Goal: Check status: Check status

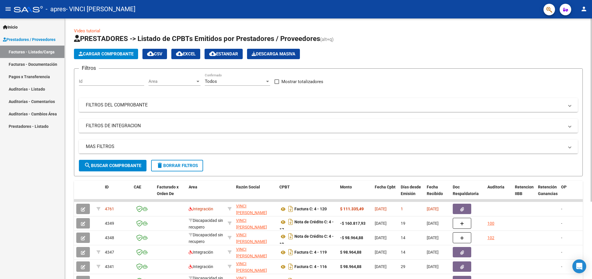
click at [589, 90] on div "Video tutorial PRESTADORES -> Listado de CPBTs Emitidos por Prestadores / Prove…" at bounding box center [328, 199] width 527 height 363
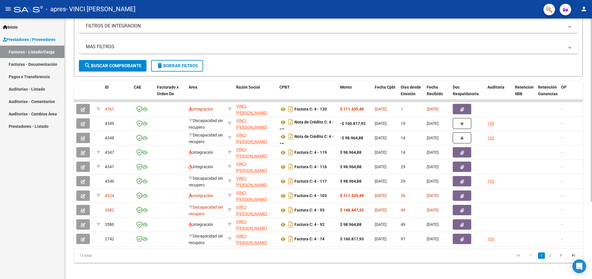
scroll to position [101, 0]
click at [589, 160] on div "Video tutorial PRESTADORES -> Listado de CPBTs Emitidos por Prestadores / Prove…" at bounding box center [329, 99] width 529 height 363
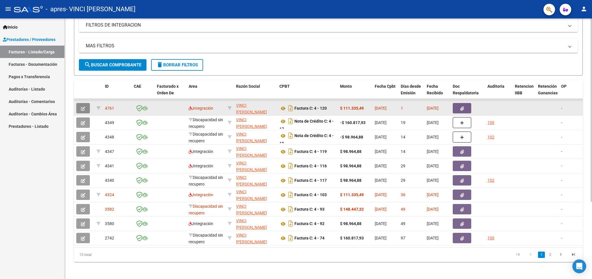
click at [80, 109] on button "button" at bounding box center [83, 108] width 14 height 10
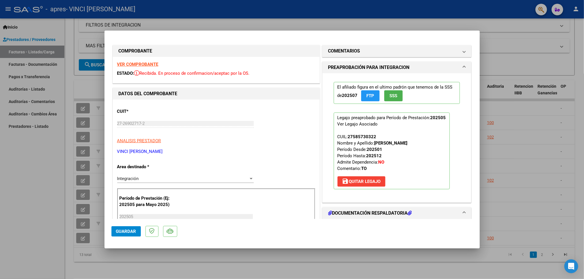
click at [162, 26] on div at bounding box center [292, 139] width 584 height 279
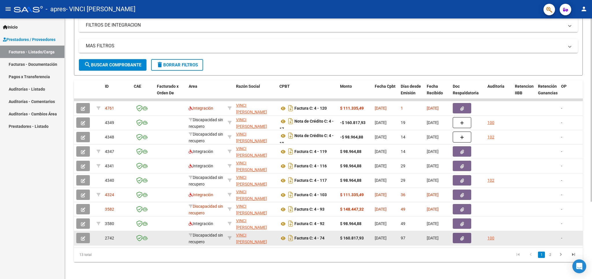
click at [83, 239] on icon "button" at bounding box center [83, 239] width 4 height 4
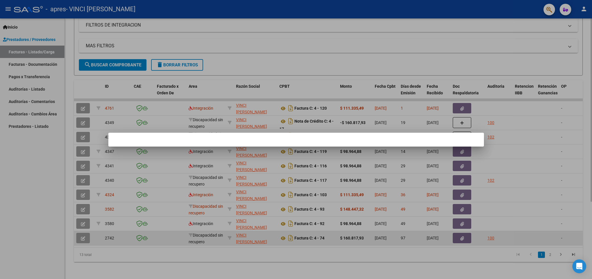
click at [83, 239] on div at bounding box center [296, 139] width 592 height 279
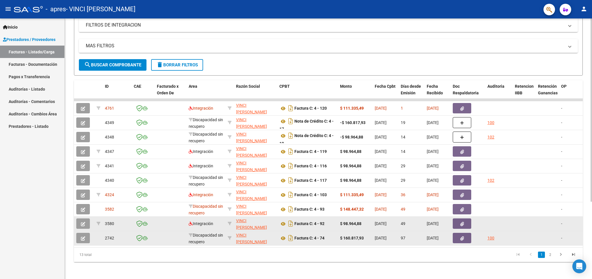
drag, startPoint x: 81, startPoint y: 230, endPoint x: 81, endPoint y: 224, distance: 6.1
click at [81, 224] on datatable-body-cell at bounding box center [84, 224] width 20 height 14
click at [81, 224] on icon "button" at bounding box center [83, 224] width 4 height 4
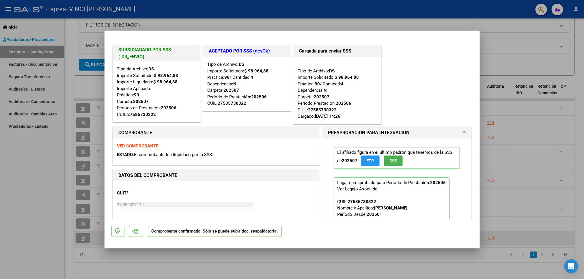
click at [140, 146] on strong "VER COMPROBANTE" at bounding box center [137, 146] width 41 height 5
click at [508, 133] on div at bounding box center [292, 139] width 584 height 279
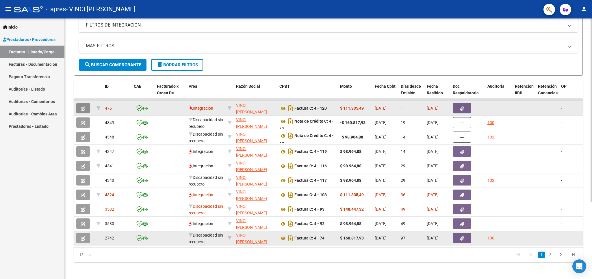
click at [89, 108] on button "button" at bounding box center [83, 108] width 14 height 10
click at [84, 109] on icon "button" at bounding box center [83, 109] width 4 height 4
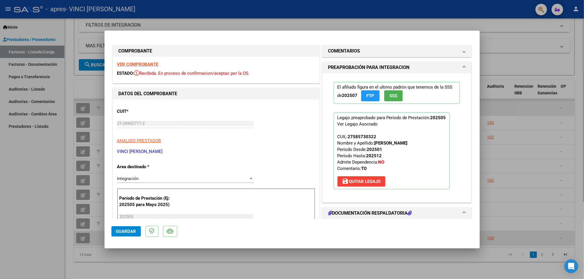
click at [125, 64] on strong "VER COMPROBANTE" at bounding box center [137, 64] width 41 height 5
click at [402, 34] on mat-dialog-container "COMPROBANTE VER COMPROBANTE ESTADO: Recibida. En proceso de confirmacion/acepta…" at bounding box center [293, 140] width 376 height 218
click at [493, 42] on div at bounding box center [292, 139] width 584 height 279
type input "$ 0,00"
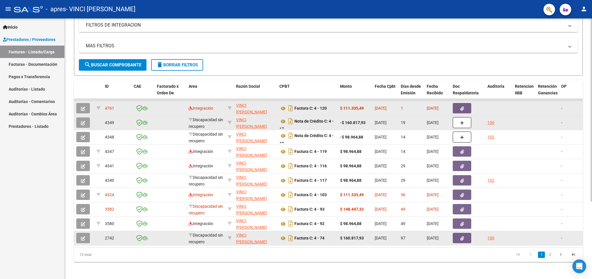
click at [83, 124] on icon "button" at bounding box center [83, 123] width 4 height 4
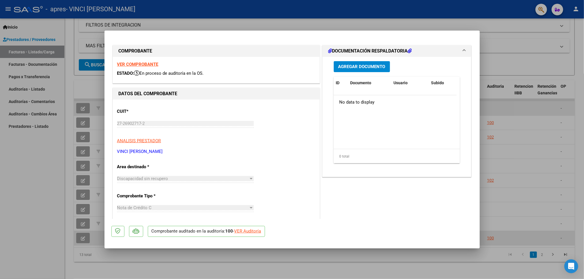
click at [142, 63] on strong "VER COMPROBANTE" at bounding box center [137, 64] width 41 height 5
click at [518, 107] on div at bounding box center [292, 139] width 584 height 279
type input "$ 0,00"
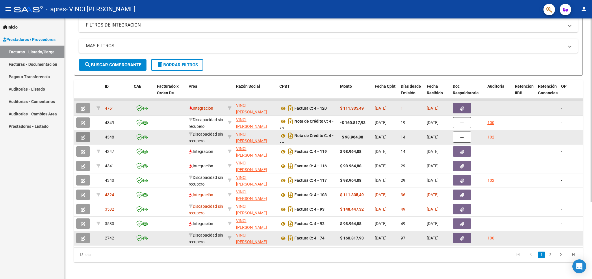
click at [84, 137] on icon "button" at bounding box center [83, 137] width 4 height 4
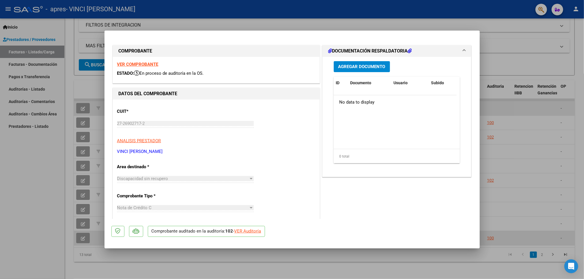
click at [127, 65] on strong "VER COMPROBANTE" at bounding box center [137, 64] width 41 height 5
click at [502, 37] on div at bounding box center [292, 139] width 584 height 279
type input "$ 0,00"
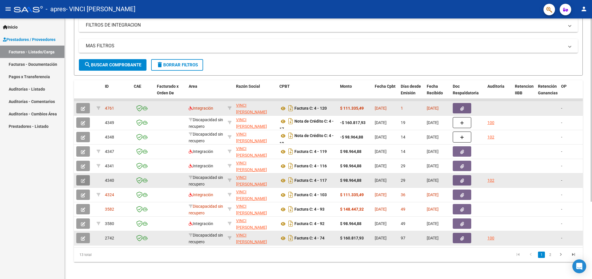
click at [82, 181] on icon "button" at bounding box center [83, 181] width 4 height 4
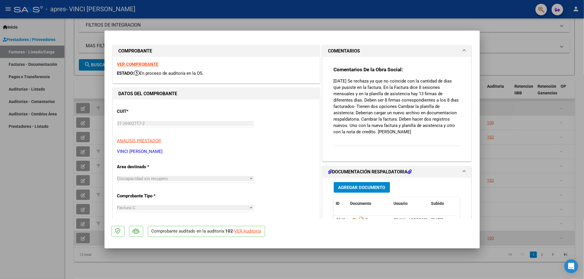
click at [128, 65] on strong "VER COMPROBANTE" at bounding box center [137, 64] width 41 height 5
click at [509, 32] on div at bounding box center [292, 139] width 584 height 279
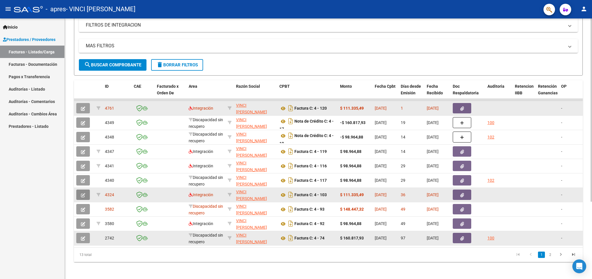
click at [83, 195] on icon "button" at bounding box center [83, 195] width 4 height 4
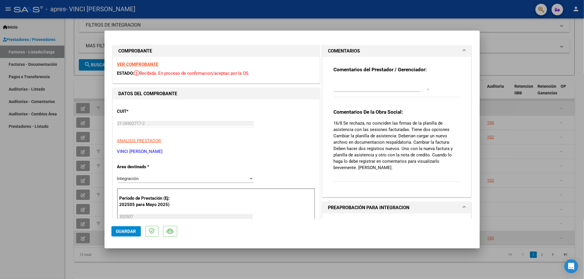
click at [500, 47] on div at bounding box center [292, 139] width 584 height 279
type input "$ 0,00"
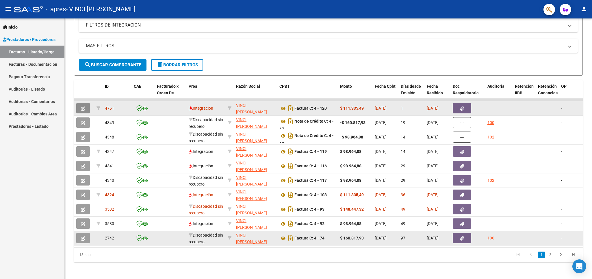
click at [79, 108] on button "button" at bounding box center [83, 108] width 14 height 10
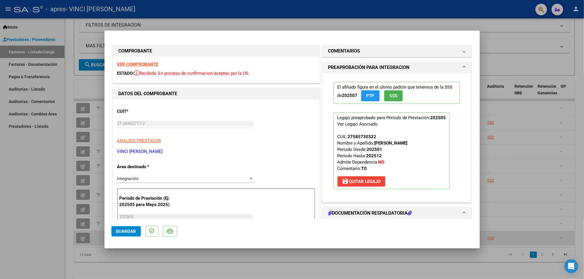
click at [137, 65] on strong "VER COMPROBANTE" at bounding box center [137, 64] width 41 height 5
click at [503, 38] on div at bounding box center [292, 139] width 584 height 279
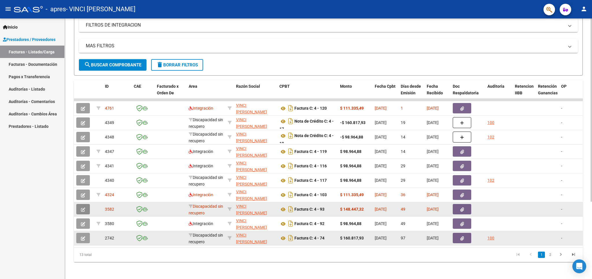
click at [83, 210] on icon "button" at bounding box center [83, 210] width 4 height 4
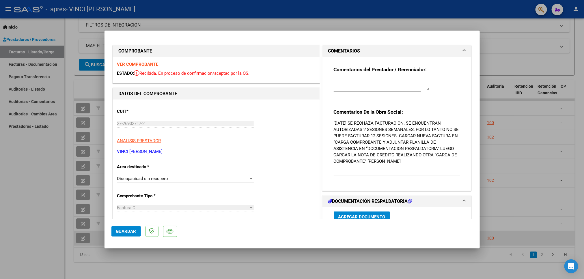
click at [132, 68] on div "VER COMPROBANTE ESTADO: Recibida. En proceso de confirmacion/aceptac por la OS." at bounding box center [216, 70] width 207 height 26
click at [132, 64] on strong "VER COMPROBANTE" at bounding box center [137, 64] width 41 height 5
click at [508, 108] on div at bounding box center [292, 139] width 584 height 279
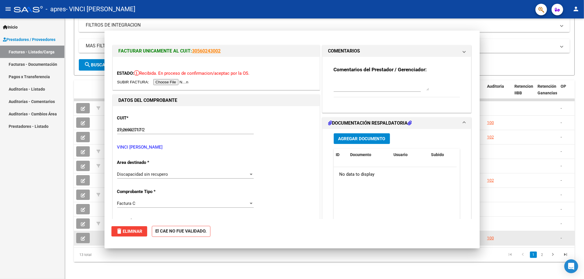
type input "$ 0,00"
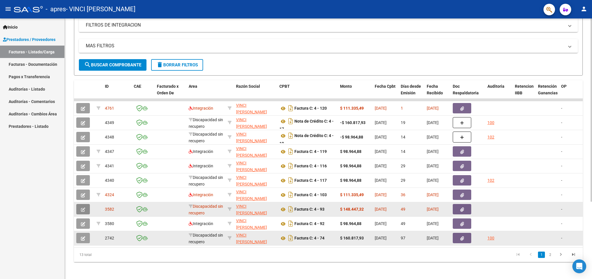
click at [81, 207] on span "button" at bounding box center [83, 209] width 4 height 5
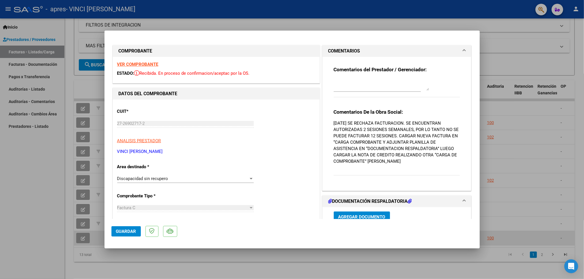
click at [150, 66] on strong "VER COMPROBANTE" at bounding box center [137, 64] width 41 height 5
click at [502, 43] on div at bounding box center [292, 139] width 584 height 279
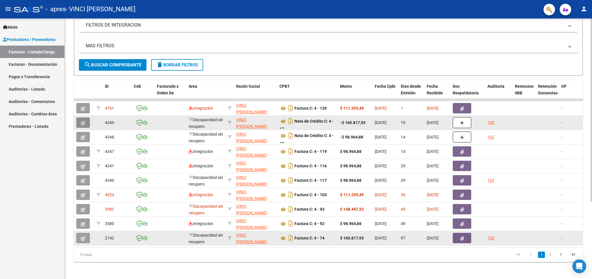
click at [81, 122] on icon "button" at bounding box center [83, 123] width 4 height 4
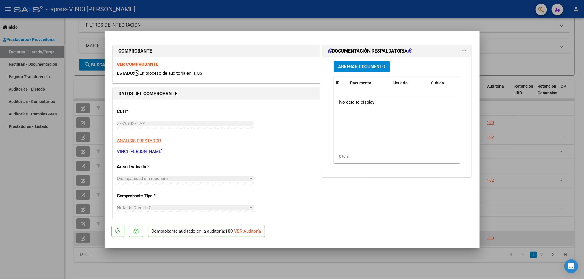
click at [127, 64] on strong "VER COMPROBANTE" at bounding box center [137, 64] width 41 height 5
click at [498, 42] on div at bounding box center [292, 139] width 584 height 279
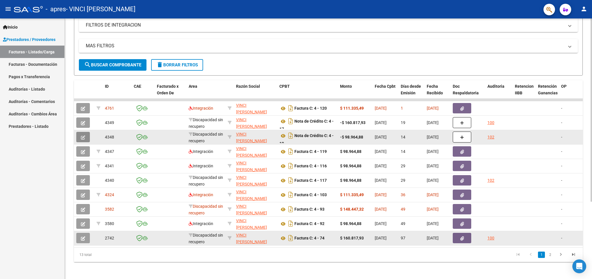
click at [85, 137] on button "button" at bounding box center [83, 137] width 14 height 10
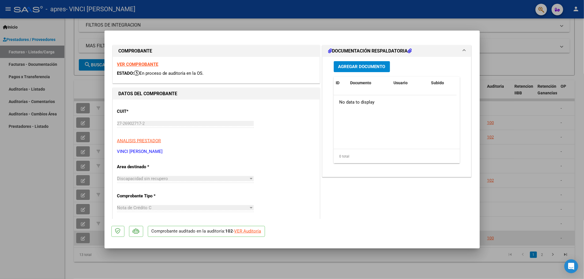
click at [140, 66] on strong "VER COMPROBANTE" at bounding box center [137, 64] width 41 height 5
click at [525, 119] on div at bounding box center [292, 139] width 584 height 279
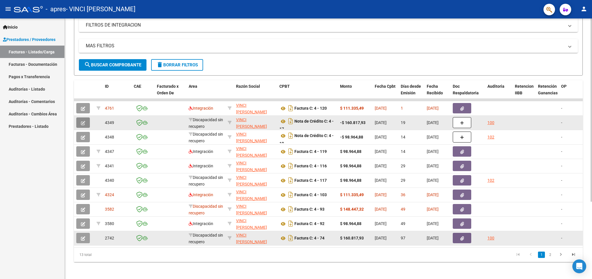
click at [83, 123] on icon "button" at bounding box center [83, 123] width 4 height 4
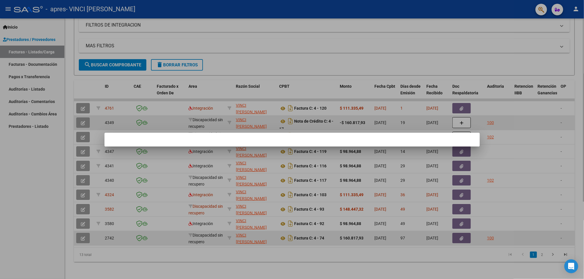
click at [83, 123] on div at bounding box center [292, 139] width 584 height 279
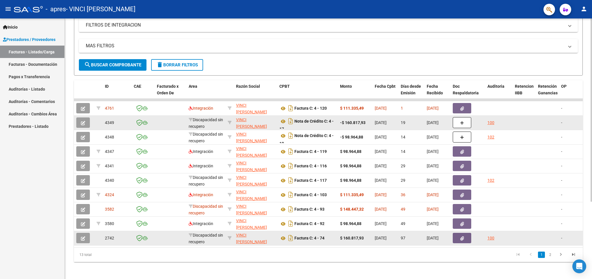
click at [83, 123] on icon "button" at bounding box center [83, 123] width 4 height 4
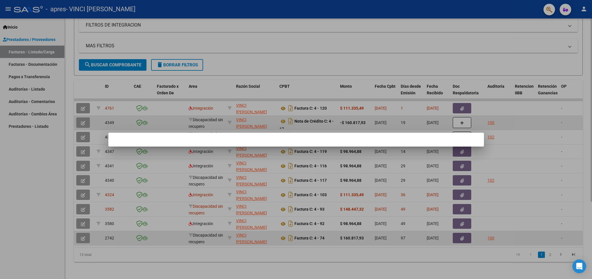
click at [83, 123] on div at bounding box center [296, 139] width 592 height 279
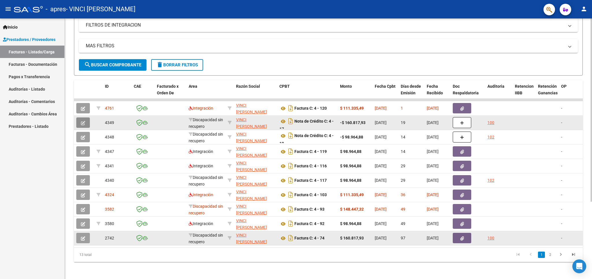
click at [83, 123] on icon "button" at bounding box center [83, 123] width 4 height 4
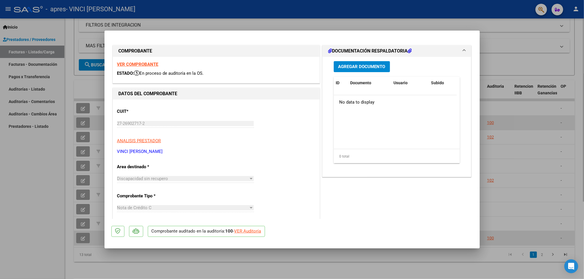
click at [135, 65] on strong "VER COMPROBANTE" at bounding box center [137, 64] width 41 height 5
click at [528, 44] on div at bounding box center [292, 139] width 584 height 279
type input "$ 0,00"
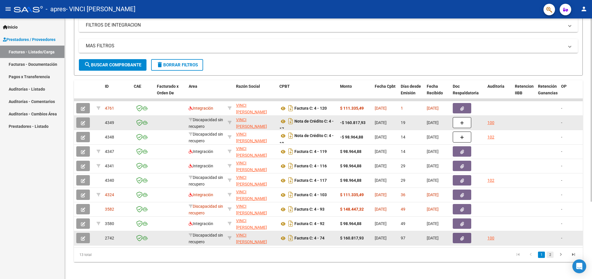
click at [548, 258] on link "2" at bounding box center [550, 255] width 7 height 6
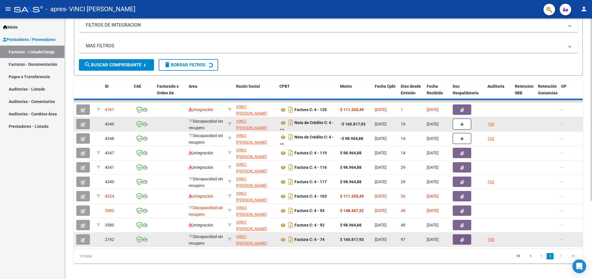
scroll to position [9, 0]
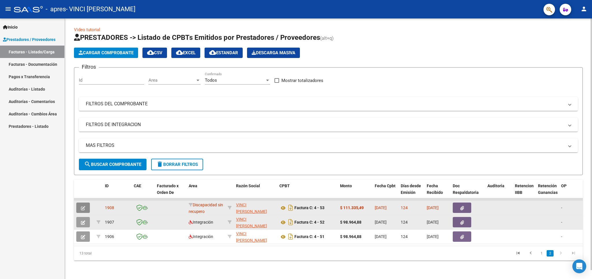
click at [83, 206] on icon "button" at bounding box center [83, 208] width 4 height 4
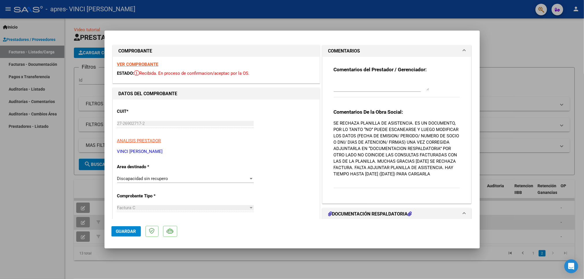
click at [376, 42] on div "COMPROBANTE VER COMPROBANTE ESTADO: Recibida. En proceso de confirmacion/acepta…" at bounding box center [293, 258] width 362 height 440
click at [514, 36] on div at bounding box center [292, 139] width 584 height 279
type input "$ 0,00"
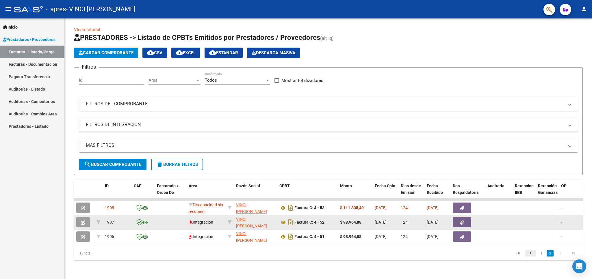
click at [532, 254] on icon "go to previous page" at bounding box center [531, 254] width 8 height 7
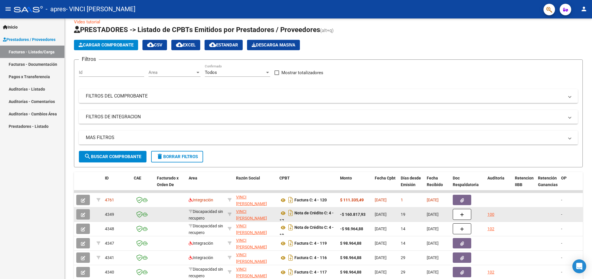
scroll to position [110, 0]
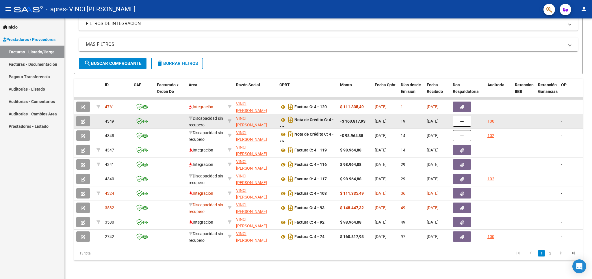
click at [591, 214] on div at bounding box center [590, 148] width 1 height 261
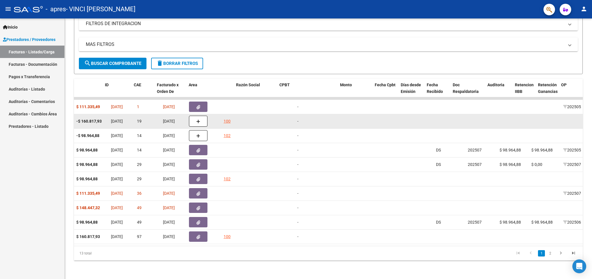
scroll to position [0, 0]
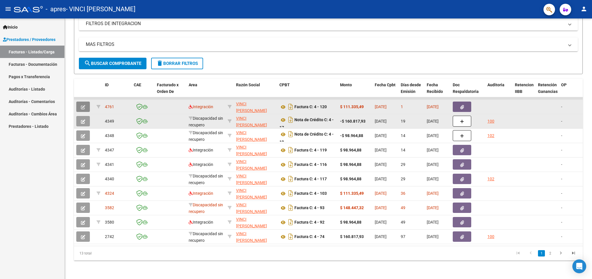
click at [83, 103] on button "button" at bounding box center [83, 107] width 14 height 10
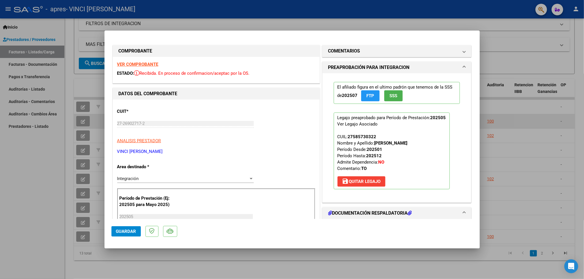
click at [133, 65] on strong "VER COMPROBANTE" at bounding box center [137, 64] width 41 height 5
click at [530, 96] on div at bounding box center [292, 139] width 584 height 279
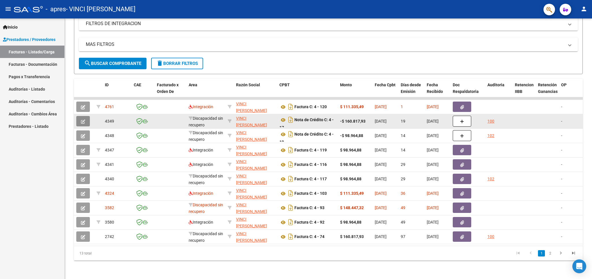
click at [80, 116] on button "button" at bounding box center [83, 121] width 14 height 10
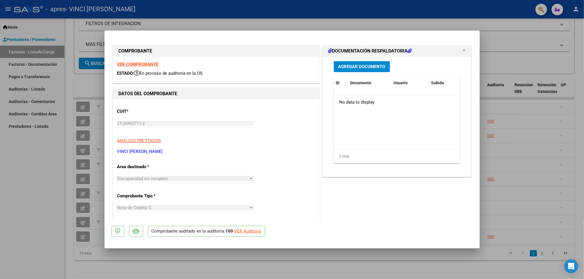
click at [131, 65] on strong "VER COMPROBANTE" at bounding box center [137, 64] width 41 height 5
click at [506, 100] on div at bounding box center [292, 139] width 584 height 279
type input "$ 0,00"
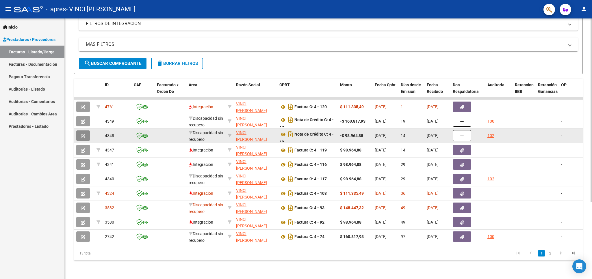
click at [86, 131] on button "button" at bounding box center [83, 136] width 14 height 10
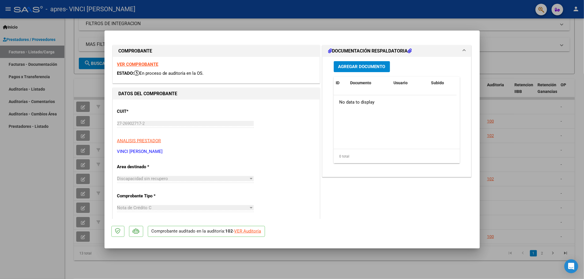
click at [130, 68] on div "VER COMPROBANTE ESTADO: En proceso de auditoría en la OS." at bounding box center [216, 70] width 207 height 26
click at [130, 65] on strong "VER COMPROBANTE" at bounding box center [137, 64] width 41 height 5
click at [514, 100] on div at bounding box center [292, 139] width 584 height 279
type input "$ 0,00"
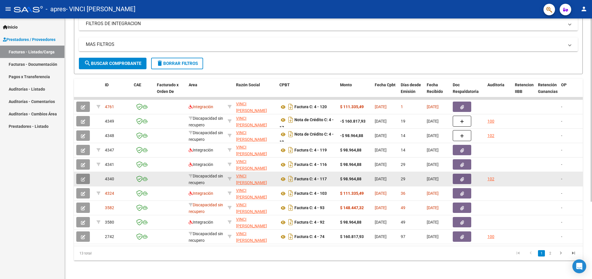
click at [81, 177] on span "button" at bounding box center [83, 179] width 4 height 5
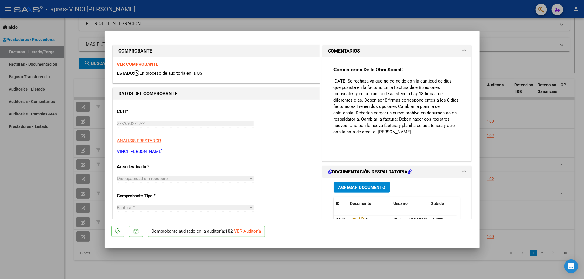
click at [137, 64] on strong "VER COMPROBANTE" at bounding box center [137, 64] width 41 height 5
click at [504, 94] on div at bounding box center [292, 139] width 584 height 279
type input "$ 0,00"
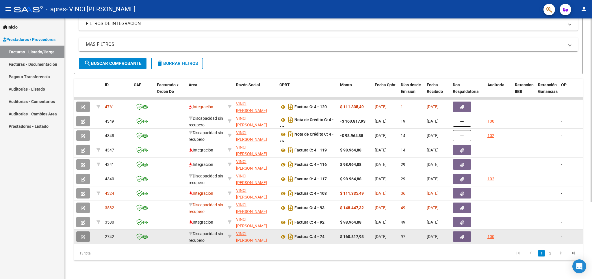
click at [84, 235] on icon "button" at bounding box center [83, 237] width 4 height 4
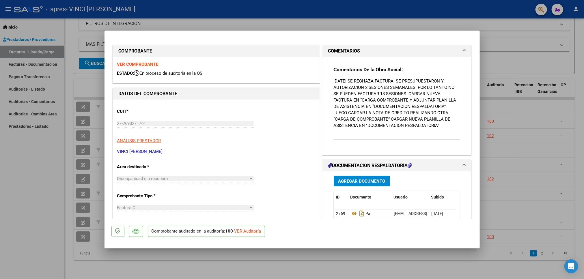
click at [133, 64] on strong "VER COMPROBANTE" at bounding box center [137, 64] width 41 height 5
click at [500, 38] on div at bounding box center [292, 139] width 584 height 279
type input "$ 0,00"
click at [500, 41] on mat-panel-title "MAS FILTROS" at bounding box center [321, 44] width 471 height 6
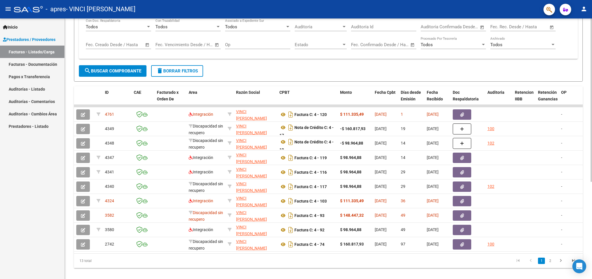
scroll to position [148, 0]
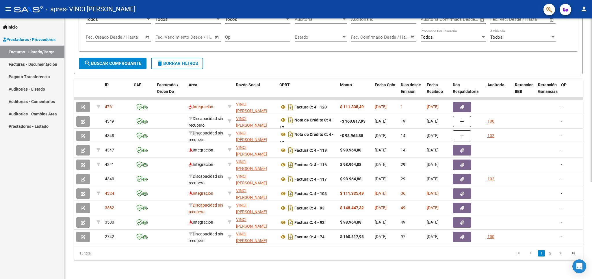
click at [591, 123] on div at bounding box center [590, 198] width 1 height 164
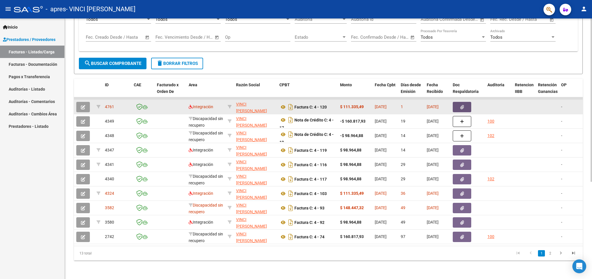
click at [461, 107] on icon "button" at bounding box center [462, 107] width 4 height 4
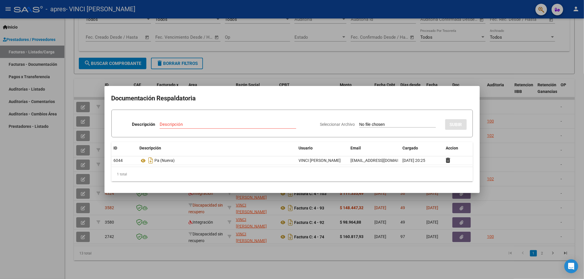
click at [519, 112] on div at bounding box center [292, 139] width 584 height 279
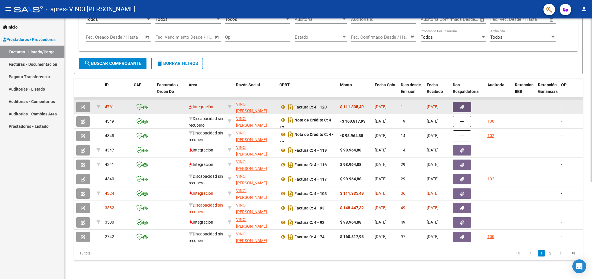
click at [462, 106] on icon "button" at bounding box center [462, 107] width 4 height 4
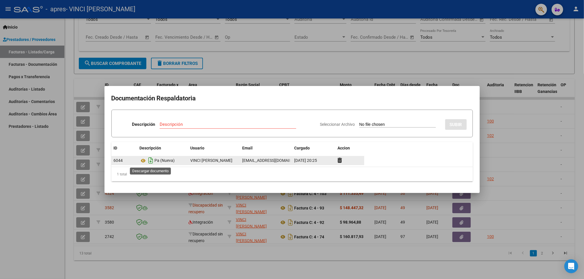
click at [150, 162] on icon "Descargar documento" at bounding box center [151, 160] width 8 height 9
click at [525, 59] on div at bounding box center [292, 139] width 584 height 279
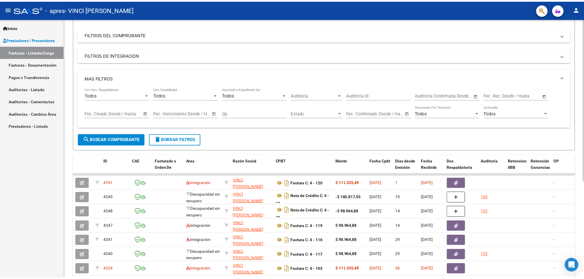
scroll to position [68, 0]
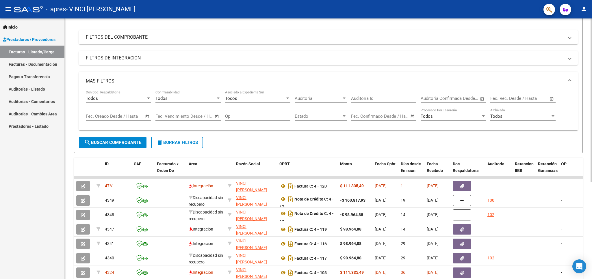
click at [591, 96] on div at bounding box center [590, 146] width 1 height 164
click at [574, 170] on datatable-header-cell "OP" at bounding box center [570, 170] width 23 height 25
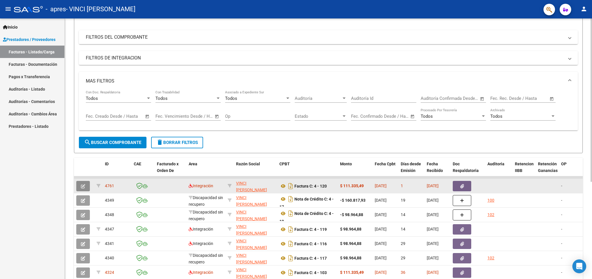
click at [83, 186] on icon "button" at bounding box center [83, 186] width 4 height 4
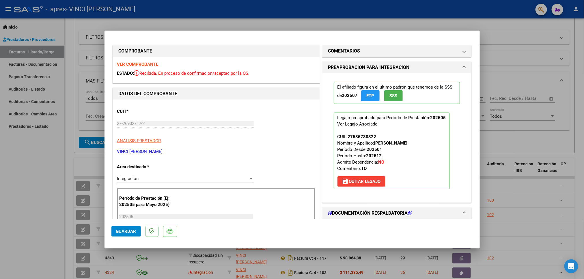
click at [124, 68] on div "VER COMPROBANTE ESTADO: Recibida. En proceso de confirmacion/aceptac por la OS." at bounding box center [216, 70] width 207 height 26
click at [131, 64] on strong "VER COMPROBANTE" at bounding box center [137, 64] width 41 height 5
